Goal: Information Seeking & Learning: Learn about a topic

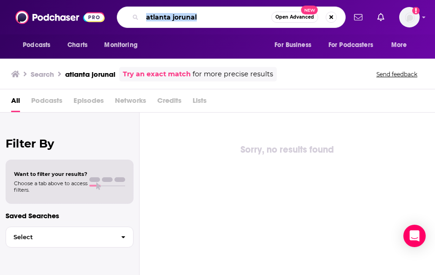
click at [222, 24] on input "atlanta jorunal" at bounding box center [206, 17] width 129 height 15
drag, startPoint x: 216, startPoint y: 23, endPoint x: 137, endPoint y: 16, distance: 78.9
click at [137, 16] on div "atlanta jorunal Open Advanced New" at bounding box center [231, 17] width 229 height 21
type input "atlanta journal"
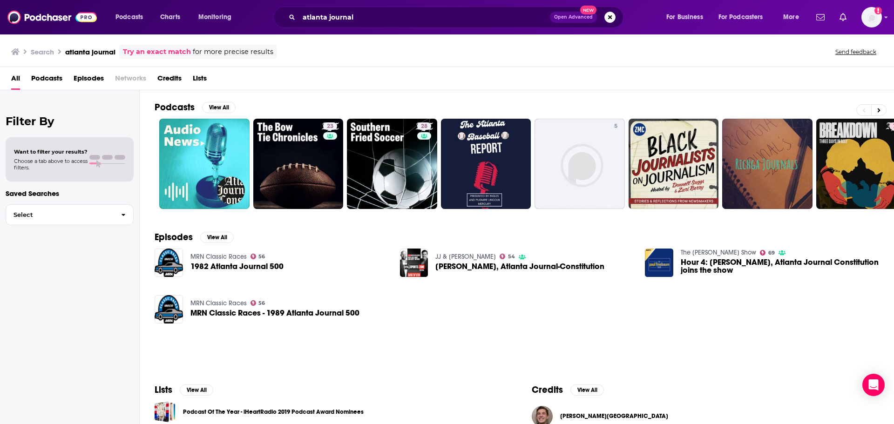
click at [49, 81] on span "Podcasts" at bounding box center [46, 80] width 31 height 19
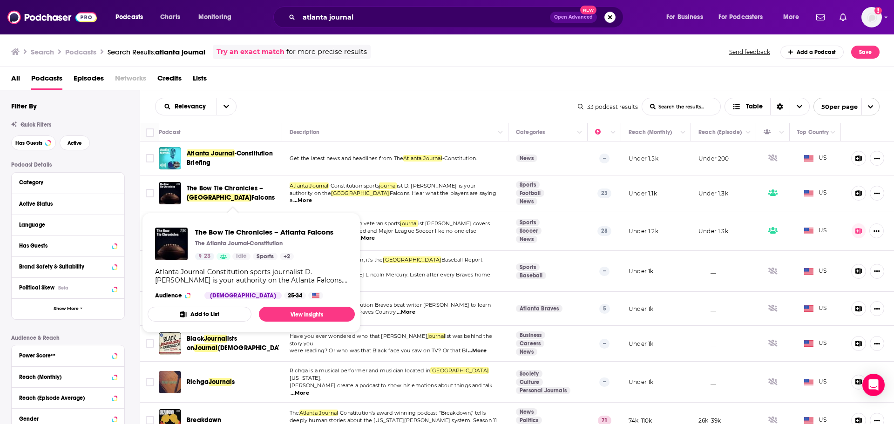
click at [216, 190] on span "The Bow Tie Chronicles –" at bounding box center [225, 188] width 76 height 8
